Goal: Transaction & Acquisition: Purchase product/service

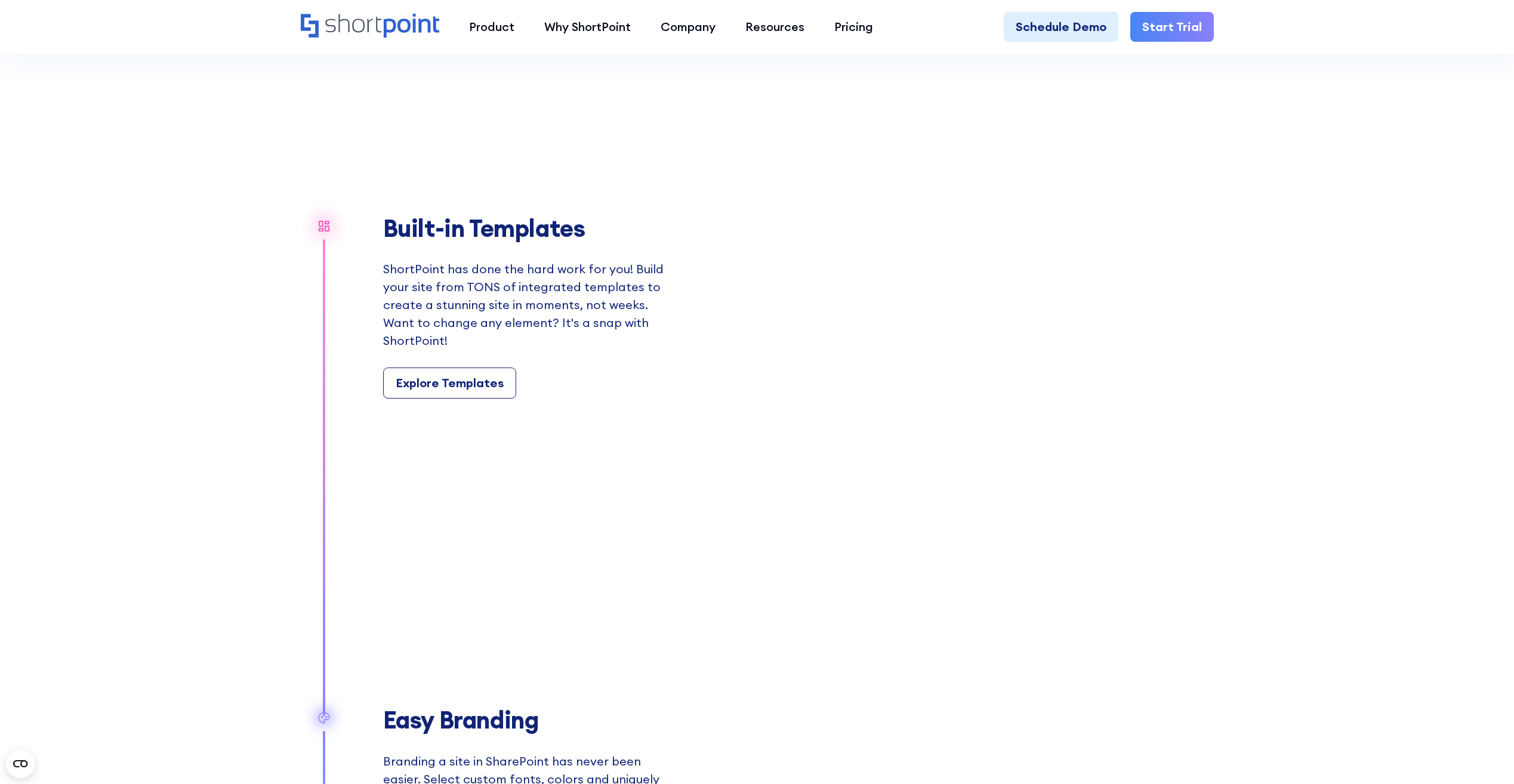
scroll to position [1272, 0]
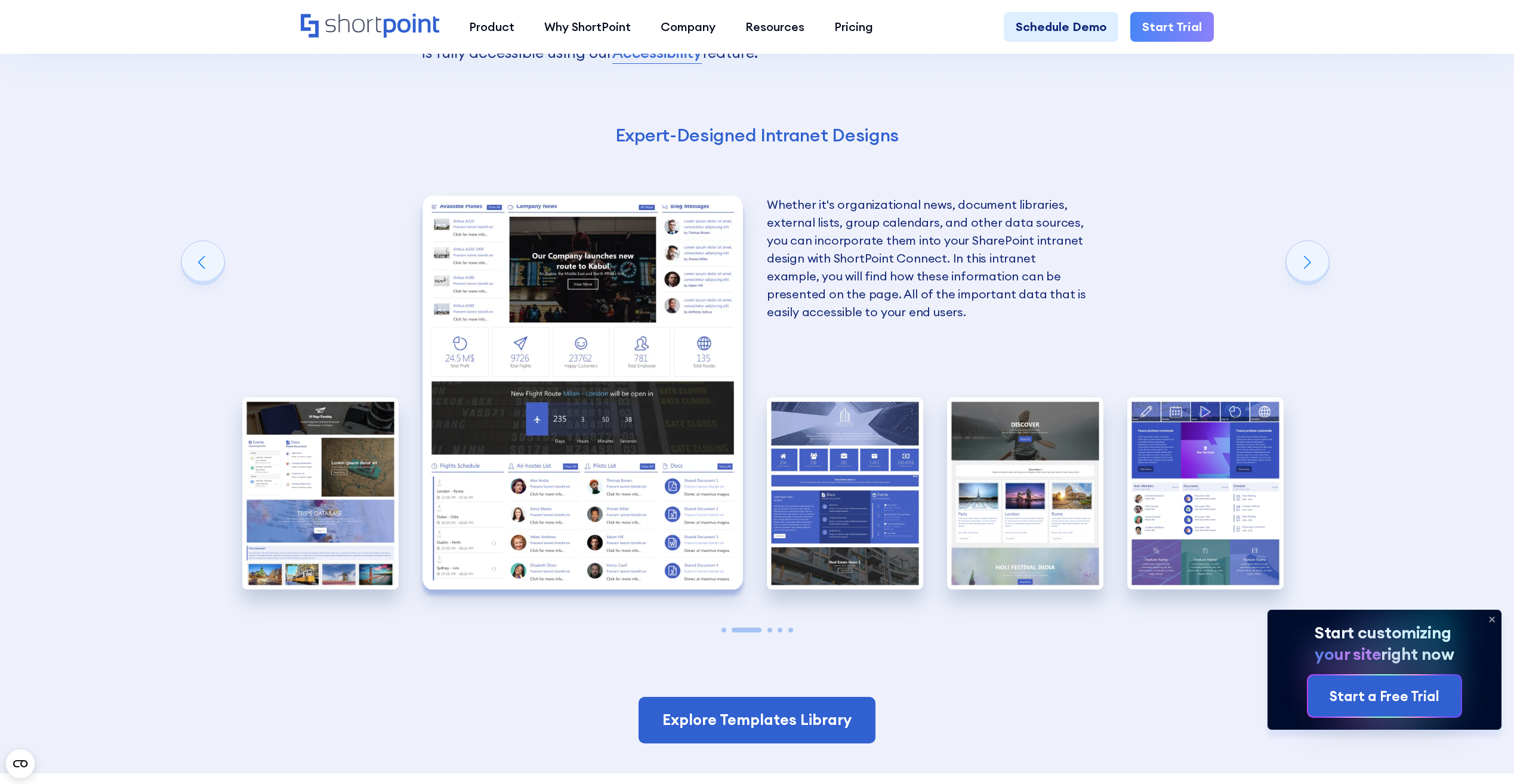
scroll to position [2386, 0]
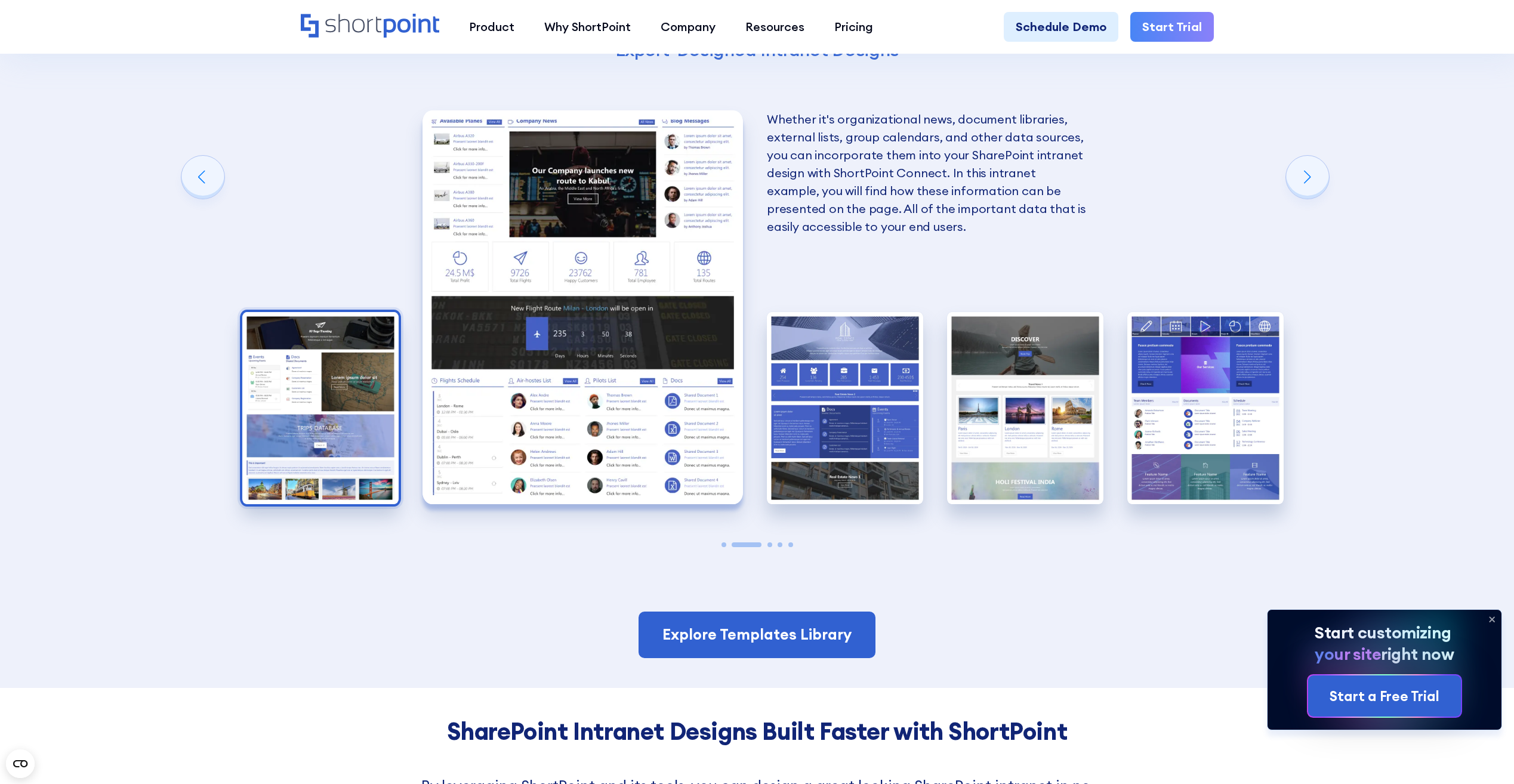
click at [278, 380] on img "1 / 5" at bounding box center [320, 408] width 156 height 192
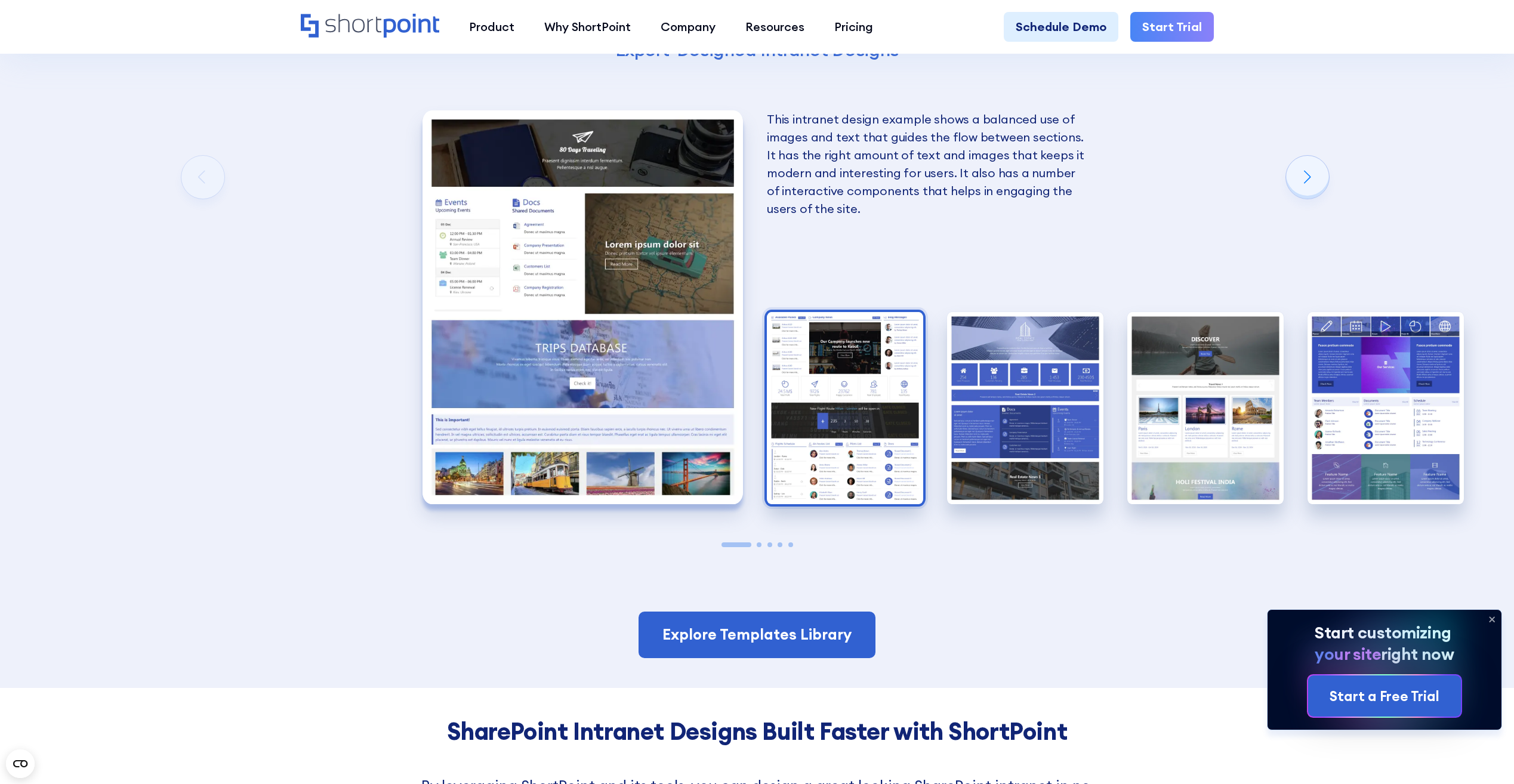
click at [828, 409] on img "2 / 5" at bounding box center [845, 408] width 156 height 192
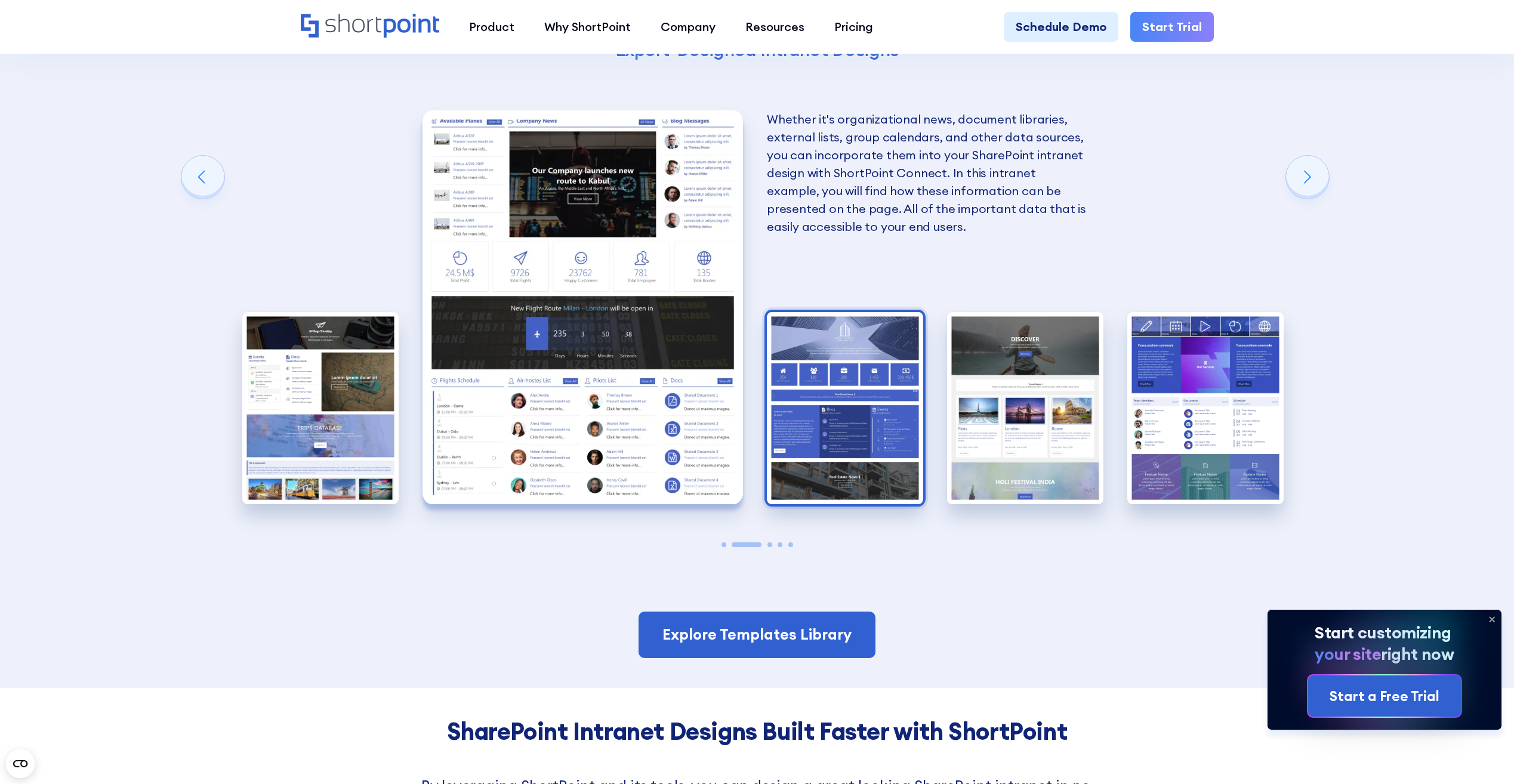
click at [874, 416] on img "3 / 5" at bounding box center [845, 408] width 156 height 192
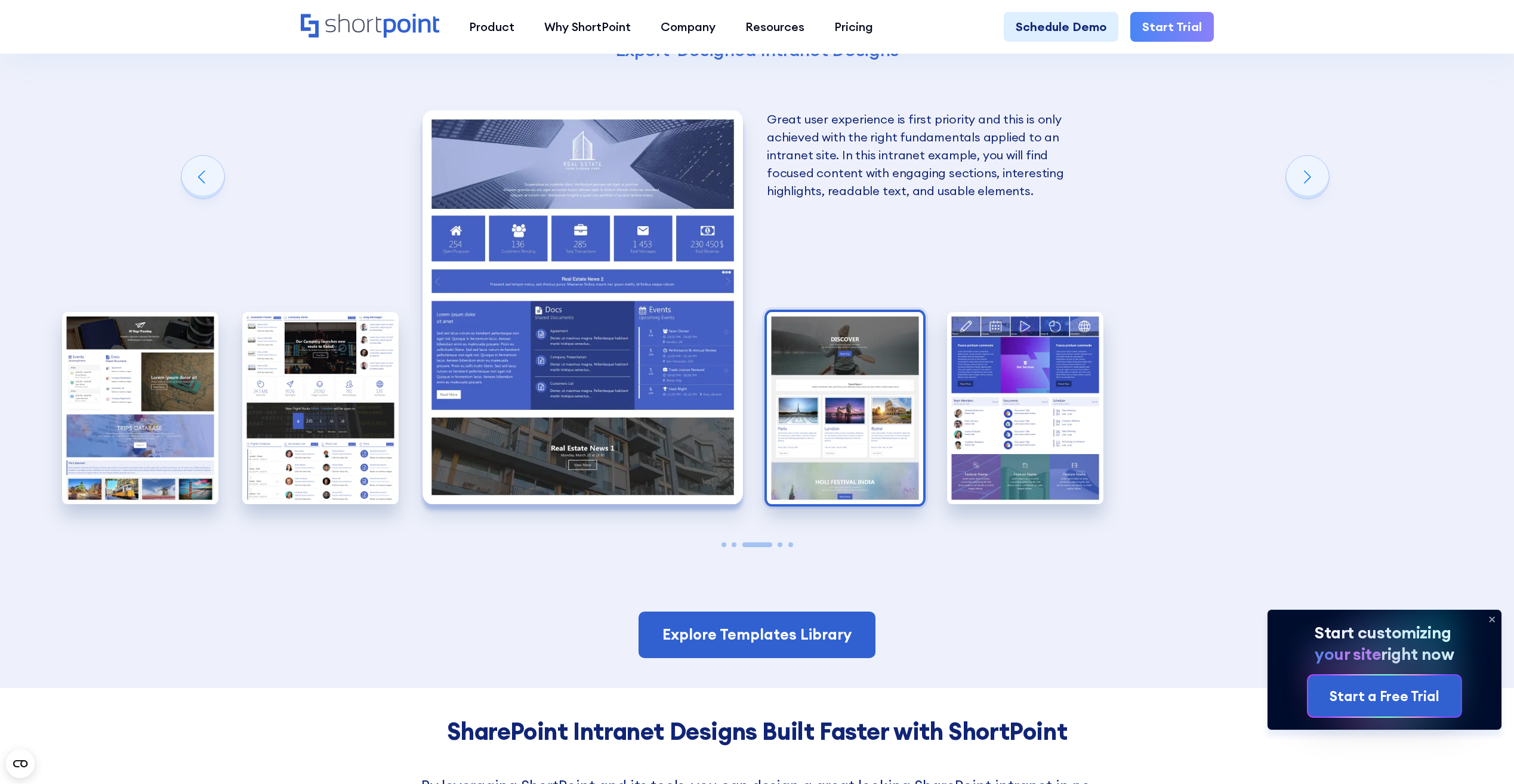
click at [890, 385] on img "4 / 5" at bounding box center [845, 408] width 156 height 192
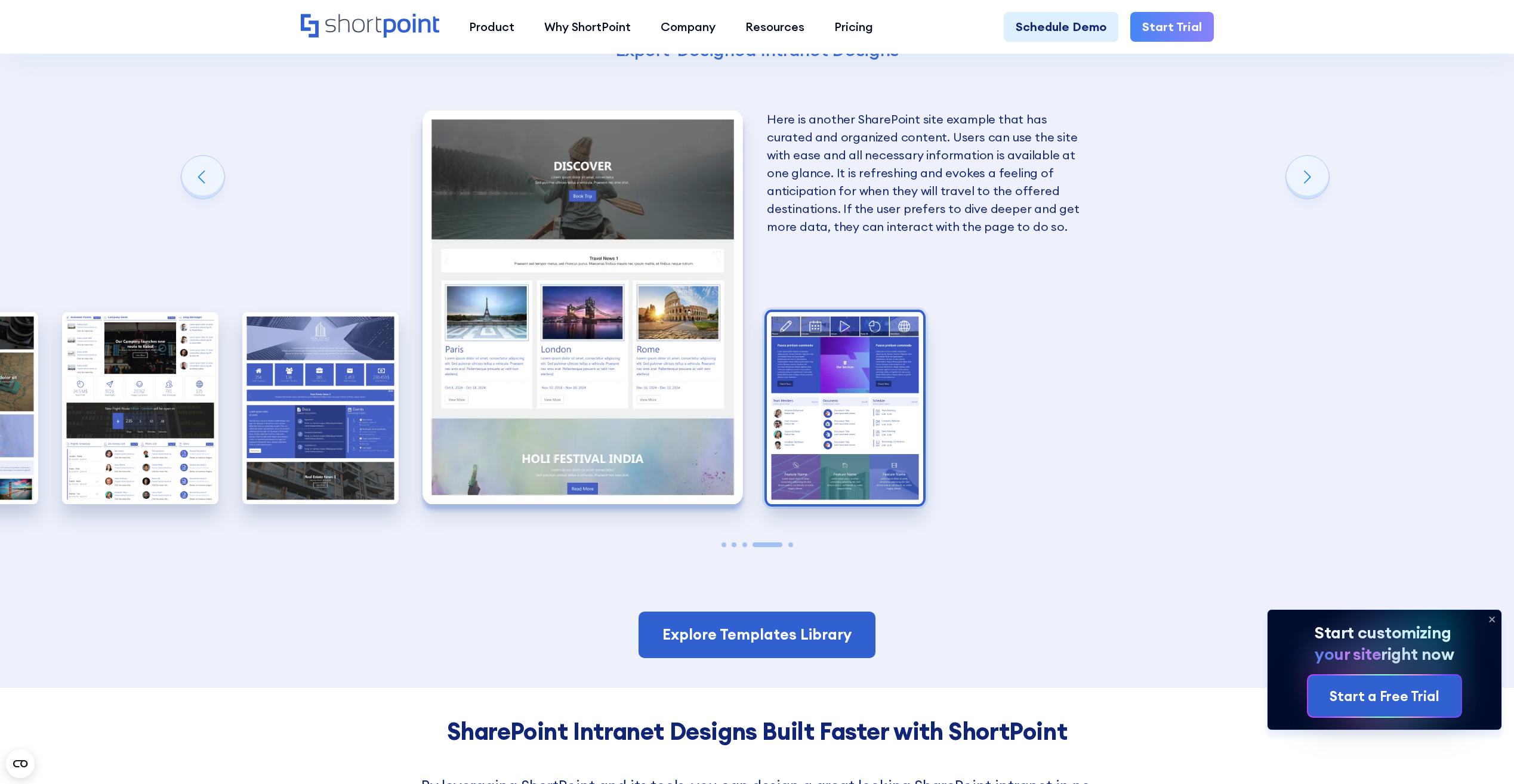
click at [891, 373] on img "5 / 5" at bounding box center [845, 408] width 156 height 192
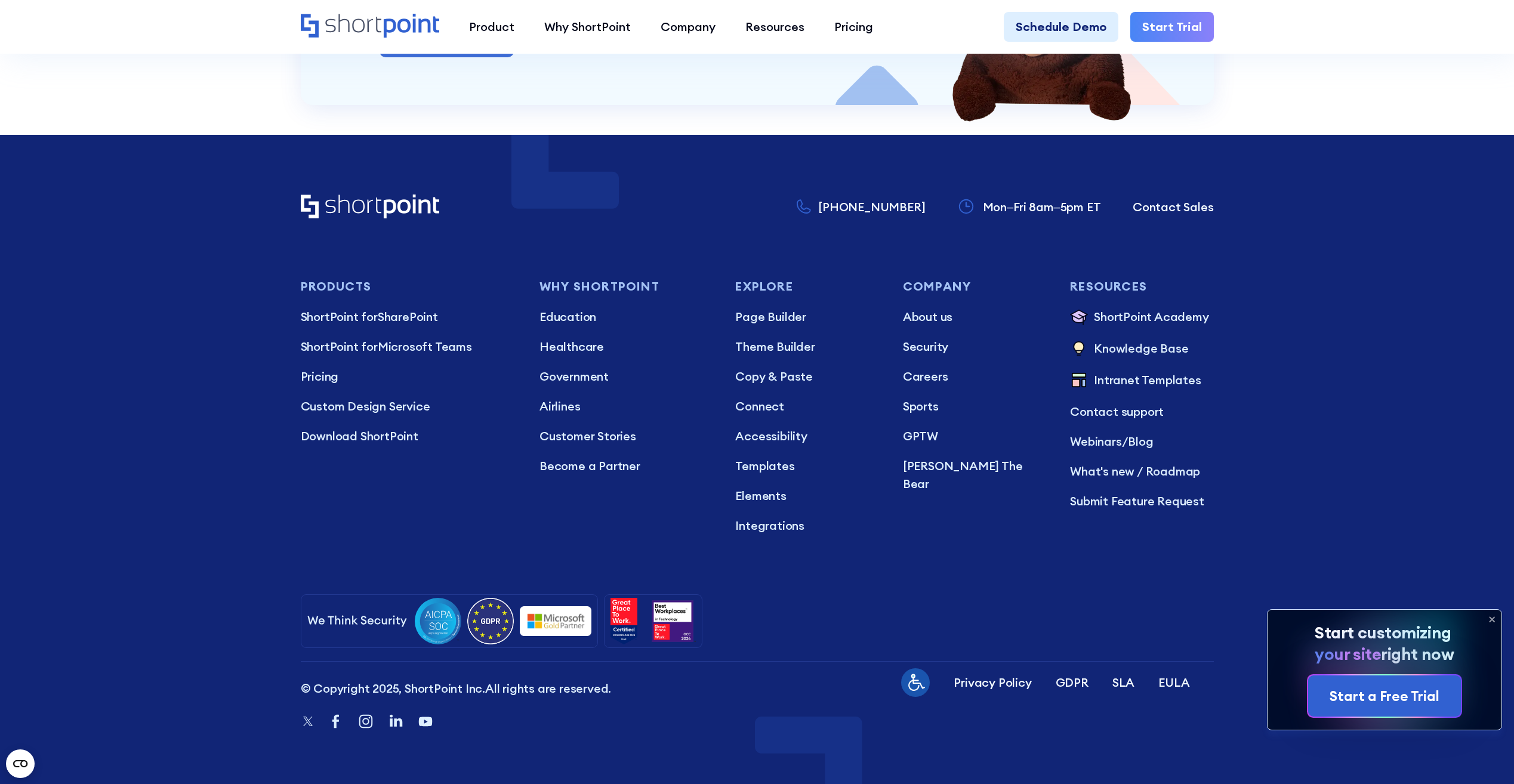
scroll to position [4751, 0]
click at [330, 375] on p "Pricing" at bounding box center [409, 375] width 216 height 18
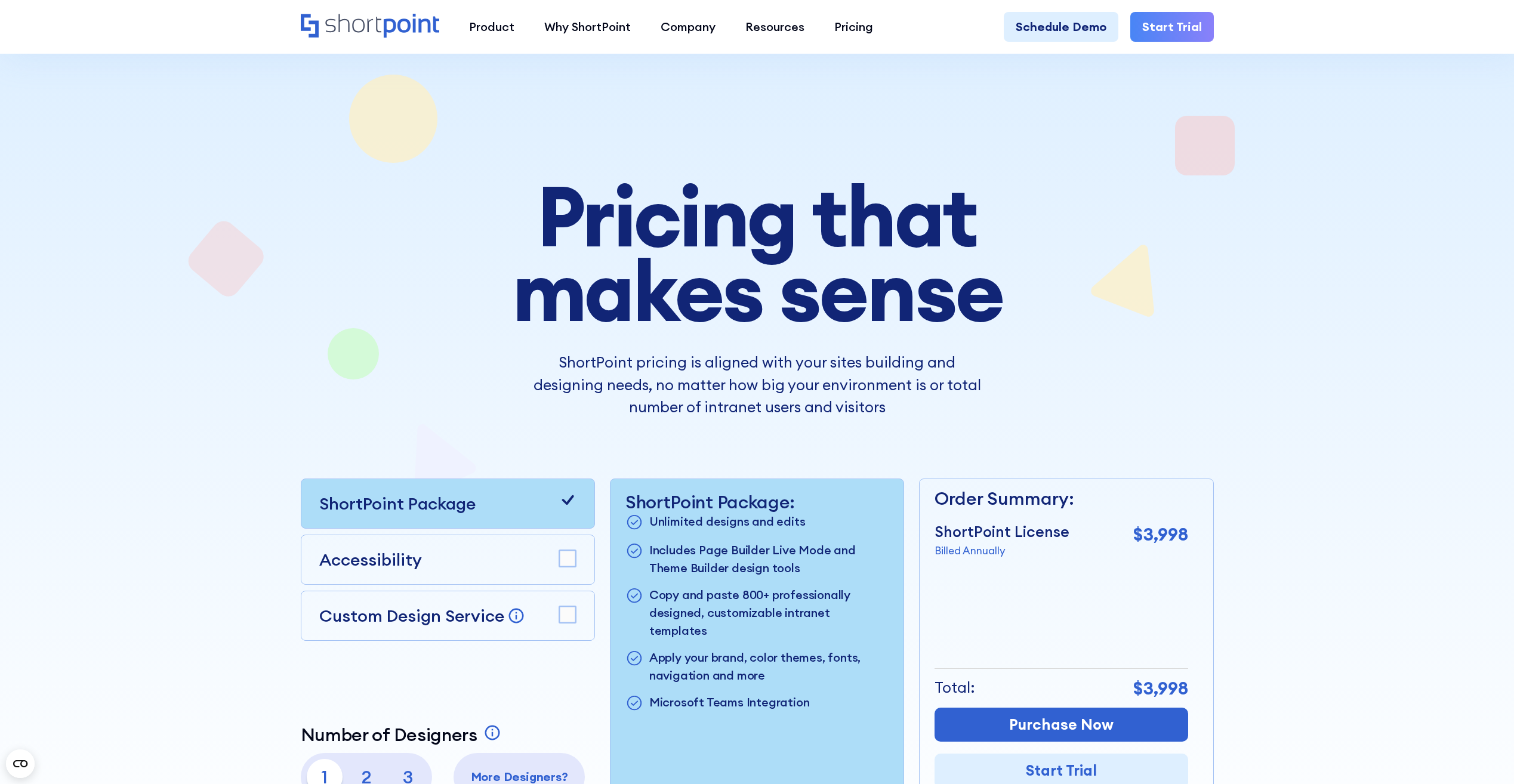
scroll to position [160, 0]
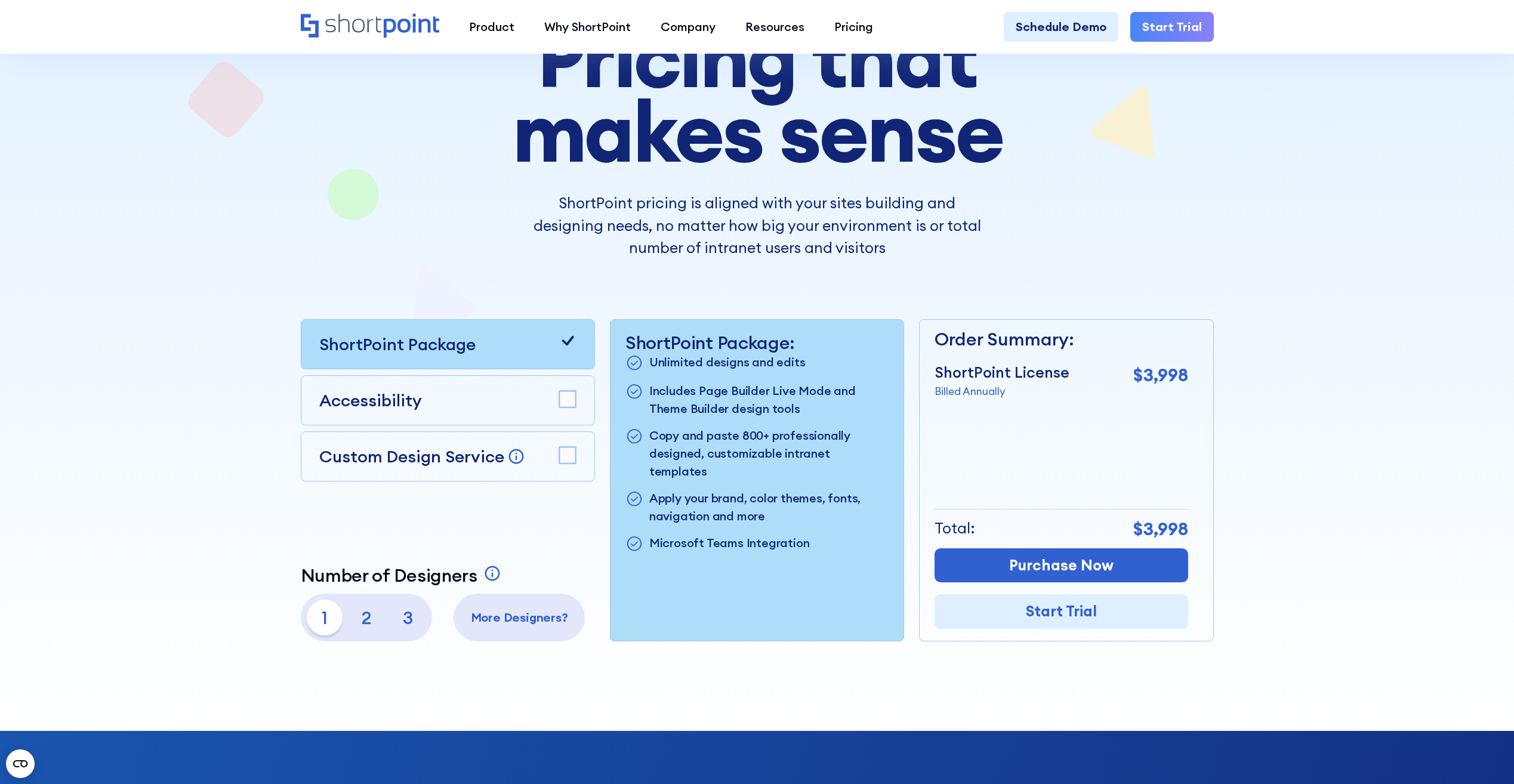
click at [569, 398] on rect at bounding box center [567, 399] width 17 height 17
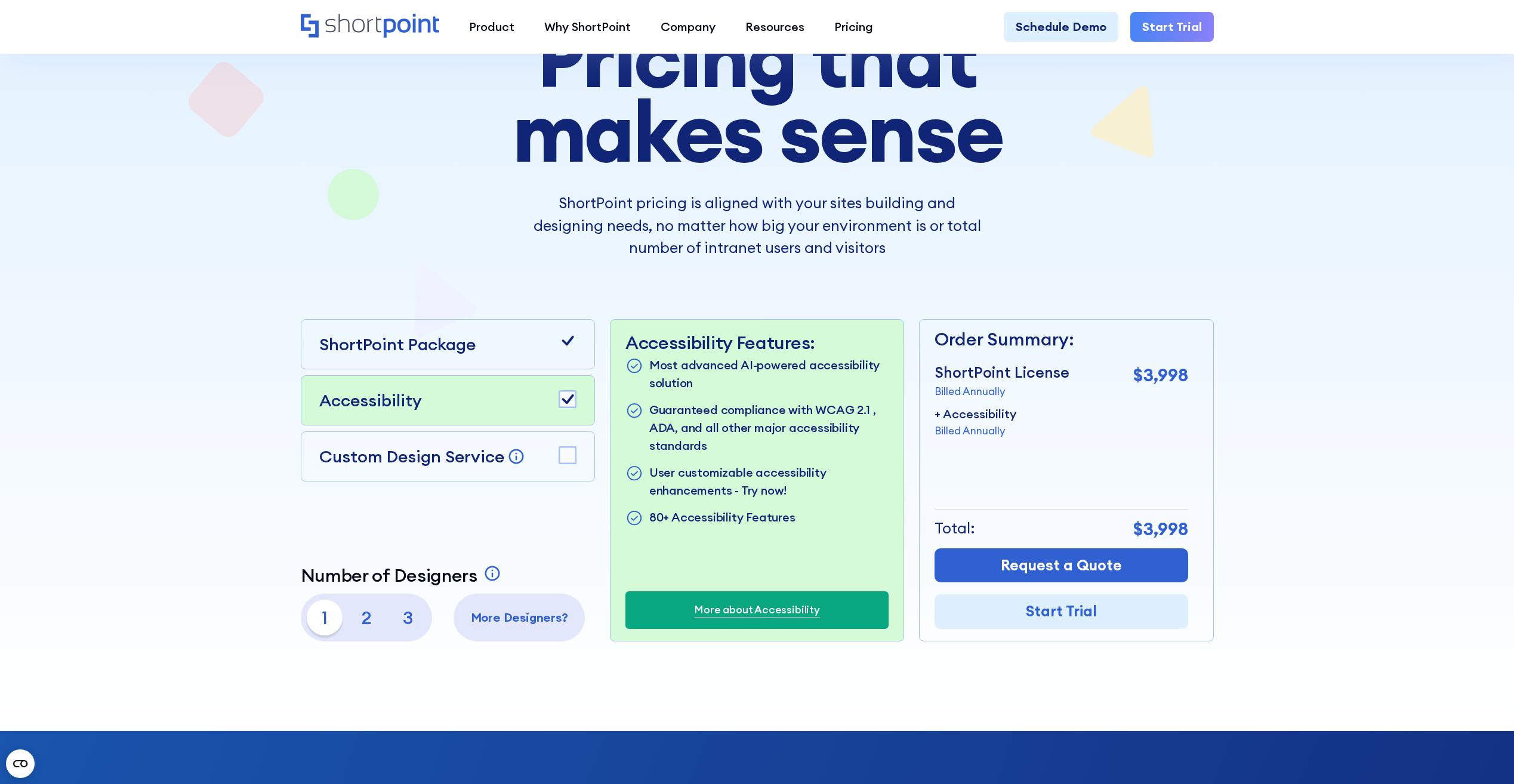
click at [566, 398] on rect at bounding box center [567, 399] width 17 height 17
click at [364, 620] on p "2" at bounding box center [366, 617] width 36 height 36
click at [318, 609] on p "1" at bounding box center [324, 617] width 36 height 36
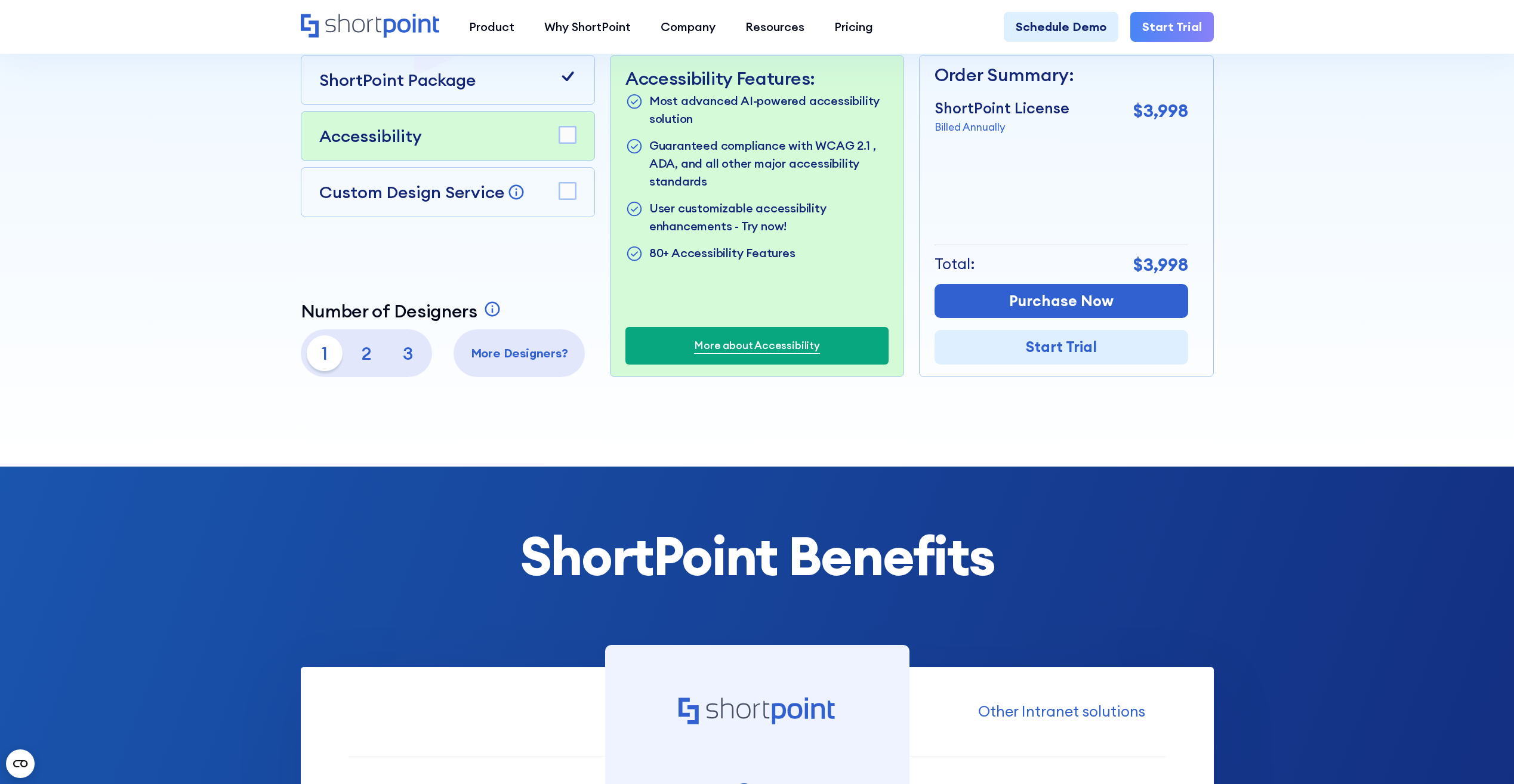
scroll to position [318, 0]
